Goal: Task Accomplishment & Management: Use online tool/utility

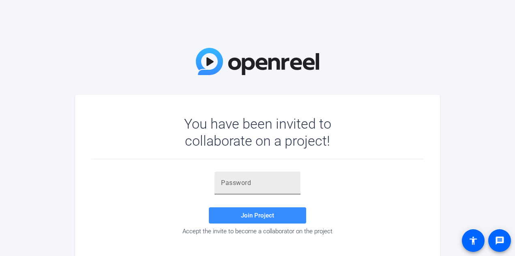
click at [235, 183] on input "text" at bounding box center [257, 183] width 73 height 10
type input "xDCJzn"
click at [248, 215] on span "Join Project" at bounding box center [257, 215] width 33 height 7
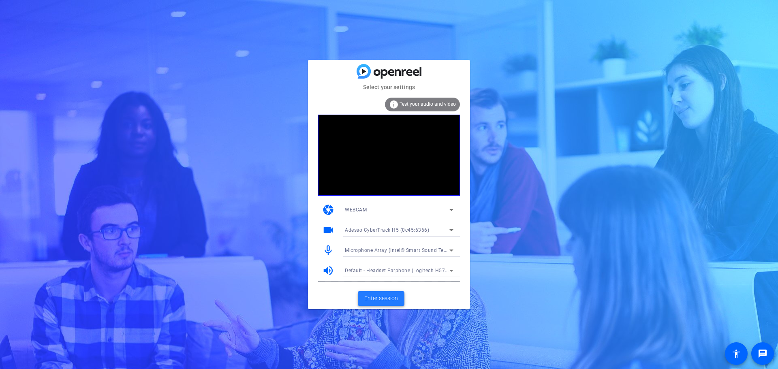
click at [383, 255] on span "Enter session" at bounding box center [381, 298] width 34 height 9
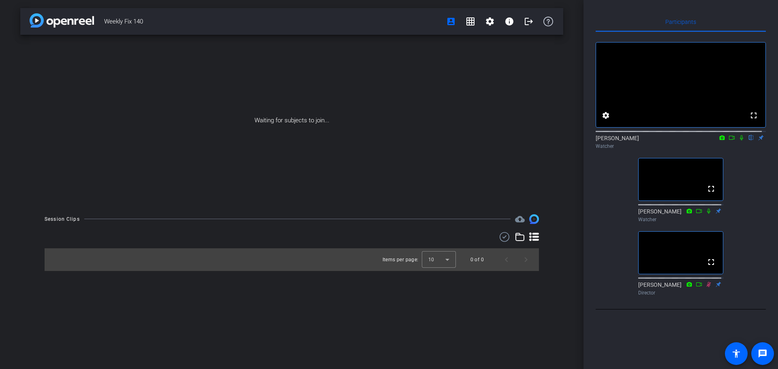
scroll to position [41, 0]
click at [514, 135] on icon at bounding box center [741, 138] width 6 height 6
click at [514, 141] on icon at bounding box center [741, 138] width 6 height 6
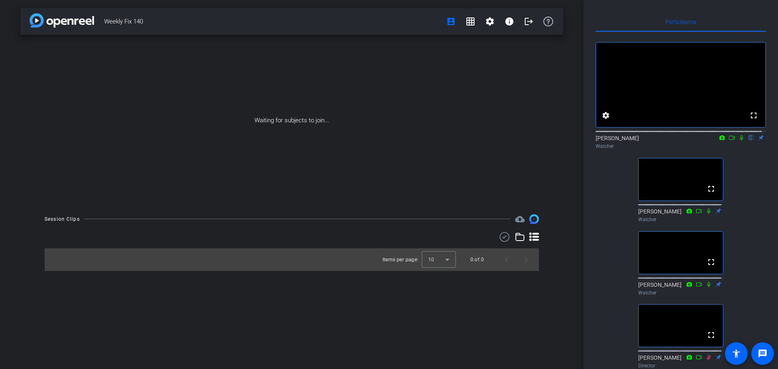
click at [514, 141] on icon at bounding box center [741, 138] width 6 height 6
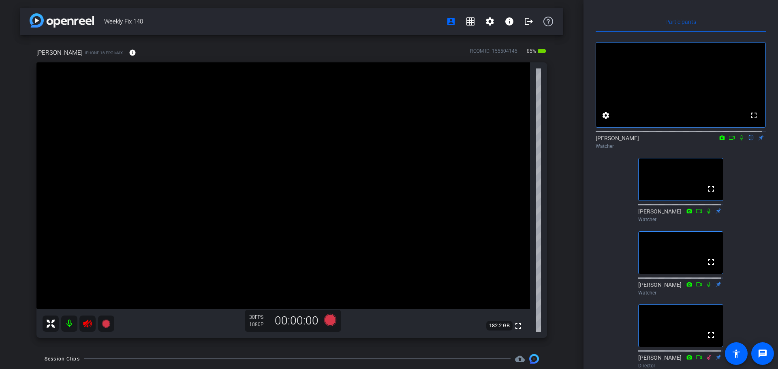
click at [514, 141] on icon at bounding box center [741, 138] width 6 height 6
drag, startPoint x: 736, startPoint y: 144, endPoint x: 740, endPoint y: 177, distance: 33.1
click at [514, 141] on icon at bounding box center [741, 138] width 6 height 6
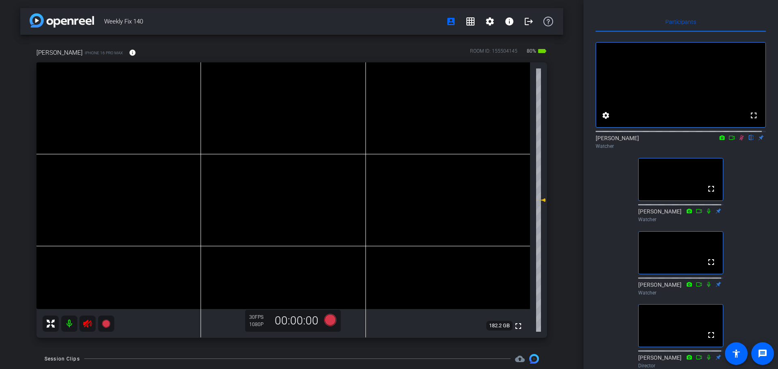
click at [514, 141] on icon at bounding box center [741, 138] width 6 height 6
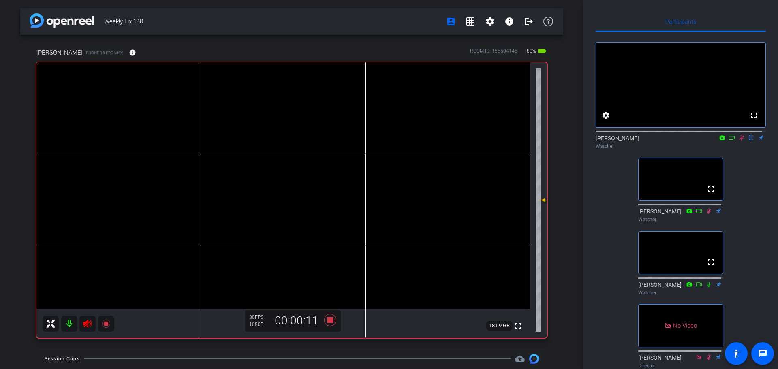
click at [514, 141] on icon at bounding box center [732, 138] width 6 height 6
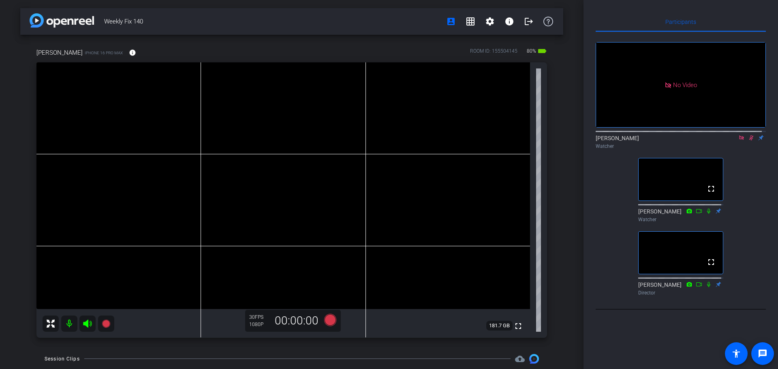
click at [514, 141] on icon at bounding box center [741, 138] width 6 height 6
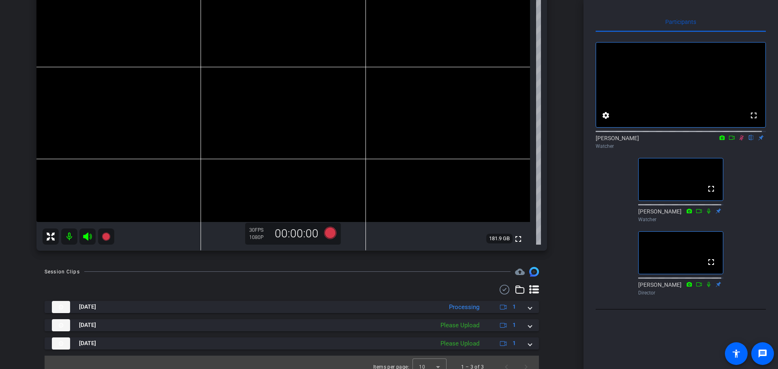
scroll to position [96, 0]
